Goal: Book appointment/travel/reservation

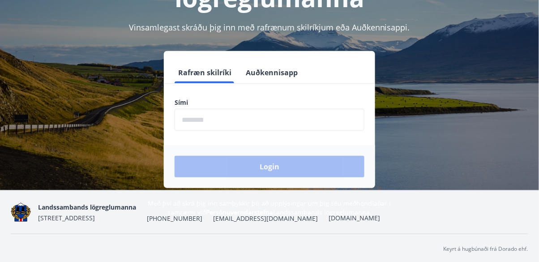
scroll to position [108, 0]
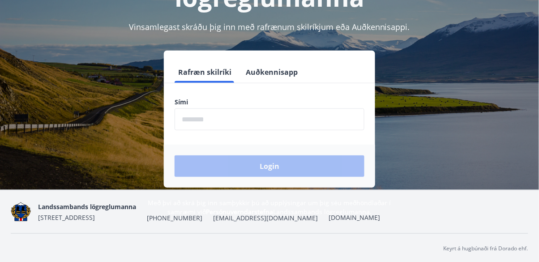
click at [342, 118] on input "phone" at bounding box center [270, 119] width 190 height 22
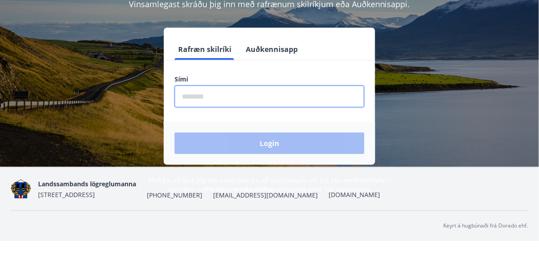
scroll to position [129, 0]
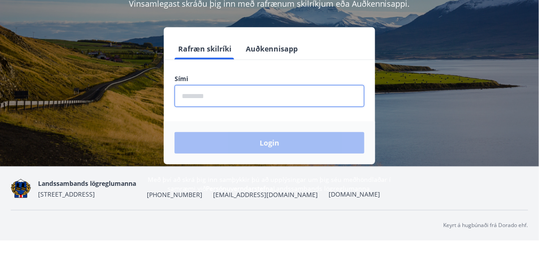
type input "********"
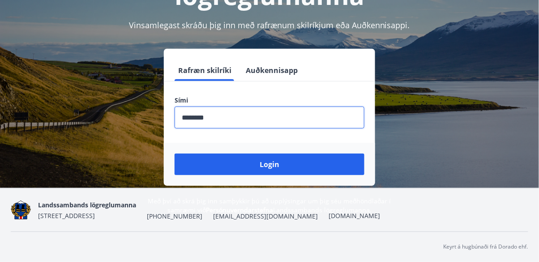
click at [300, 154] on button "Login" at bounding box center [270, 164] width 190 height 21
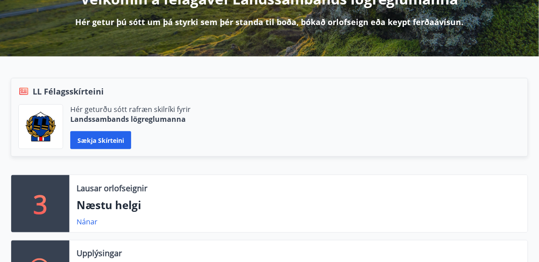
scroll to position [134, 0]
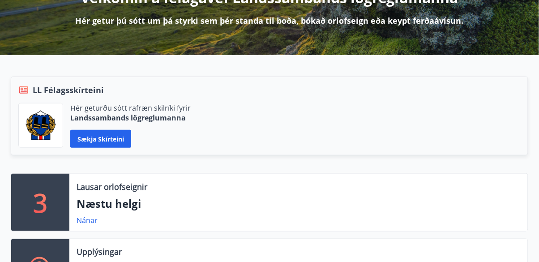
click at [44, 204] on p "3" at bounding box center [40, 202] width 14 height 34
click at [95, 207] on p "Næstu helgi" at bounding box center [299, 203] width 444 height 15
click at [87, 223] on link "Nánar" at bounding box center [87, 220] width 21 height 10
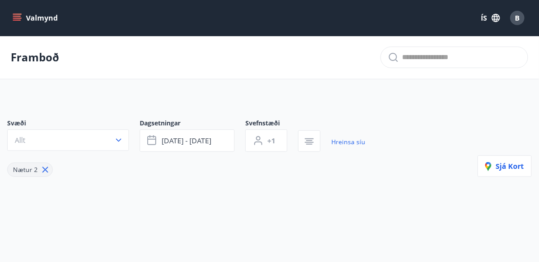
type input "*"
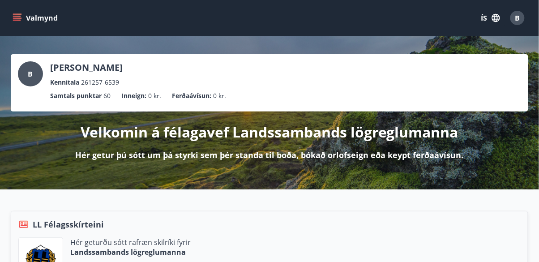
click at [15, 23] on button "Valmynd" at bounding box center [36, 18] width 51 height 16
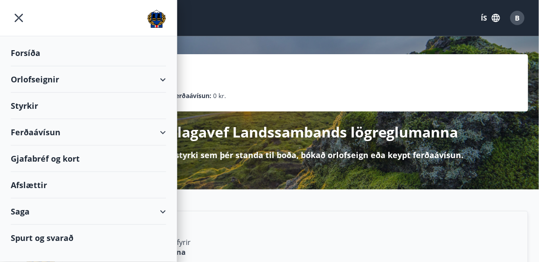
click at [39, 78] on div "Orlofseignir" at bounding box center [88, 79] width 155 height 26
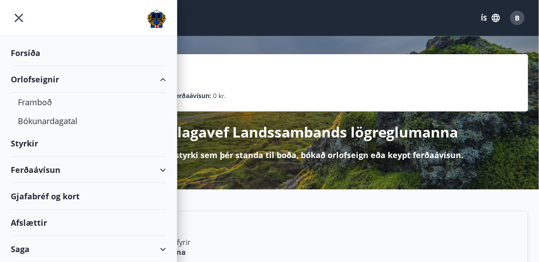
click at [34, 106] on div "Framboð" at bounding box center [88, 102] width 141 height 19
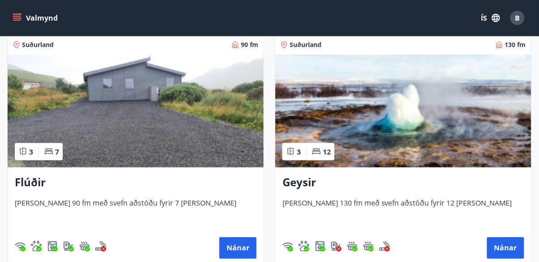
scroll to position [164, 0]
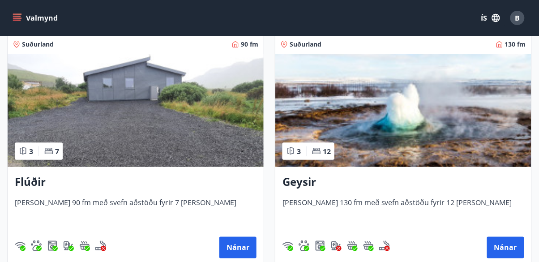
click at [501, 249] on button "Nánar" at bounding box center [505, 247] width 37 height 21
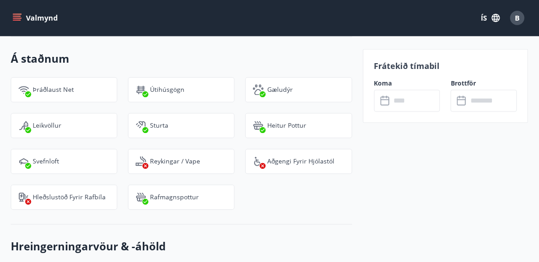
scroll to position [1100, 0]
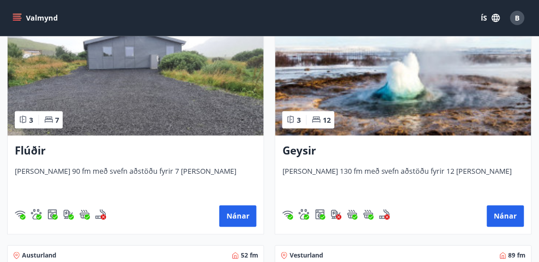
scroll to position [196, 0]
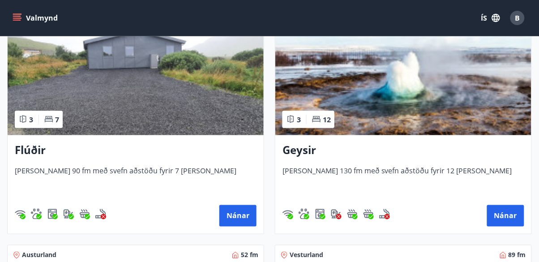
click at [242, 217] on button "Nánar" at bounding box center [237, 215] width 37 height 21
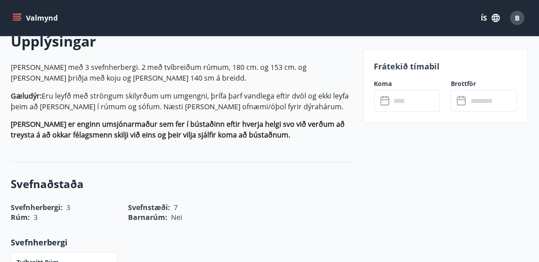
scroll to position [270, 0]
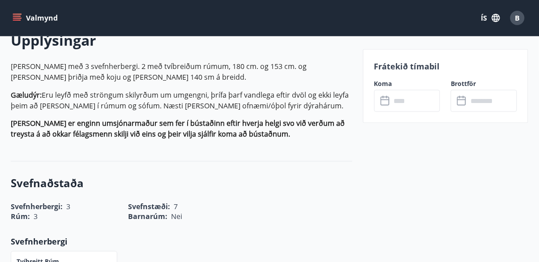
click at [403, 102] on input "text" at bounding box center [415, 101] width 49 height 22
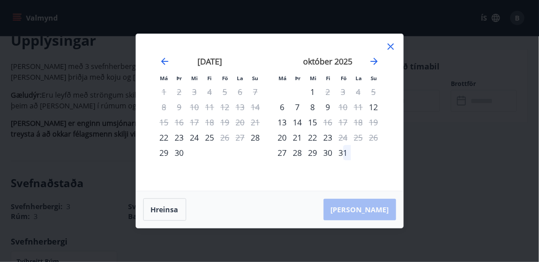
click at [378, 62] on icon "Move forward to switch to the next month." at bounding box center [374, 61] width 11 height 11
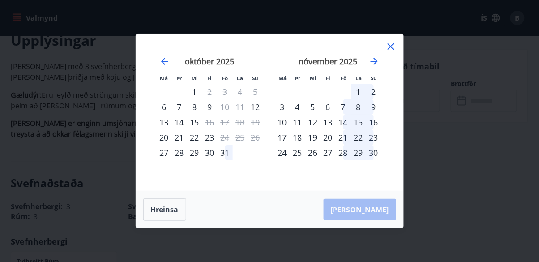
click at [375, 60] on icon "Move forward to switch to the next month." at bounding box center [374, 61] width 11 height 11
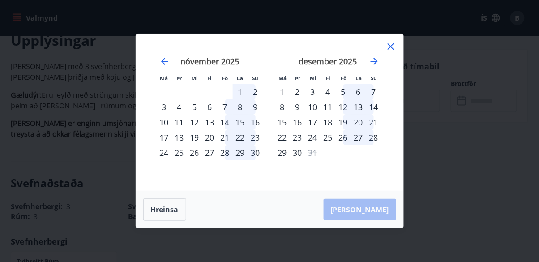
click at [228, 108] on div "7" at bounding box center [225, 106] width 15 height 15
click at [243, 110] on div "8" at bounding box center [240, 106] width 15 height 15
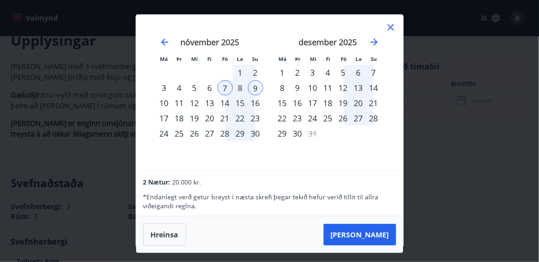
click at [377, 236] on button "[PERSON_NAME]" at bounding box center [360, 234] width 73 height 21
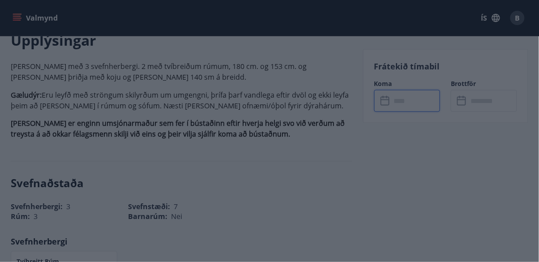
type input "******"
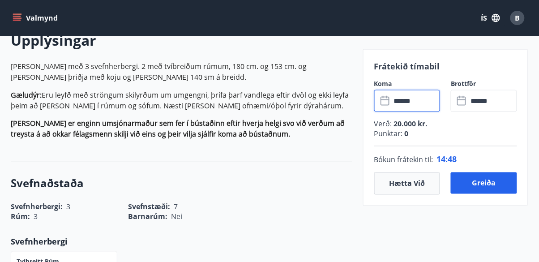
click at [424, 188] on button "Hætta við" at bounding box center [407, 183] width 66 height 22
